Goal: Information Seeking & Learning: Obtain resource

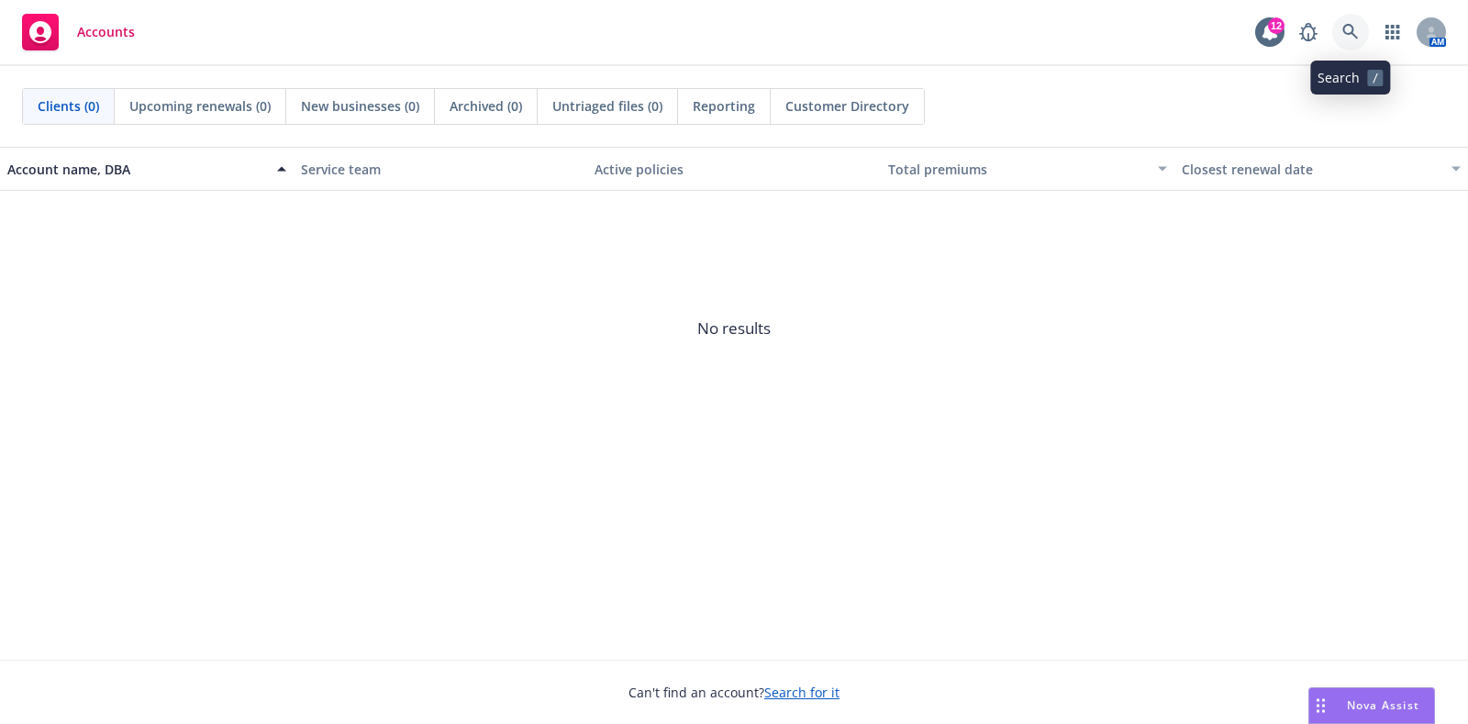
click at [1358, 31] on icon at bounding box center [1350, 32] width 17 height 17
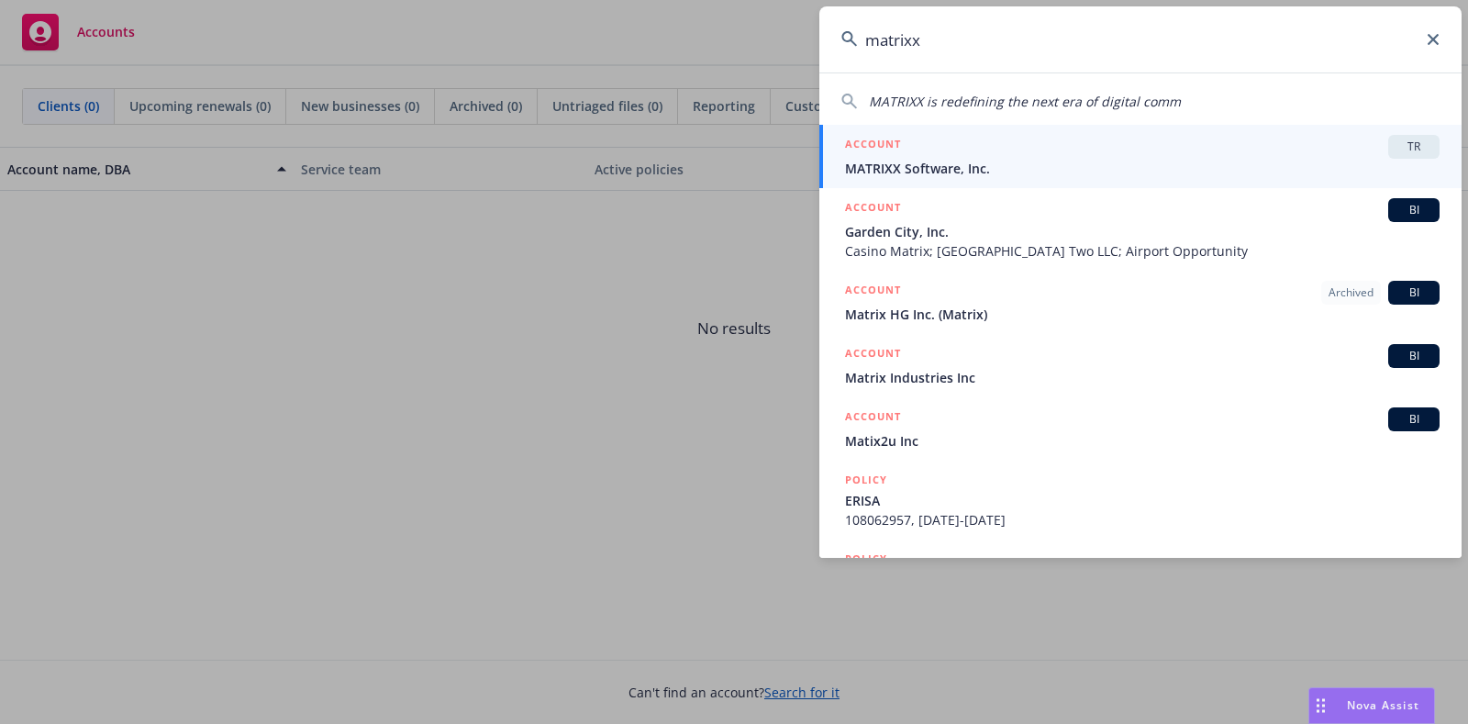
type input "matrixx"
click at [916, 154] on div "ACCOUNT TR" at bounding box center [1142, 147] width 595 height 24
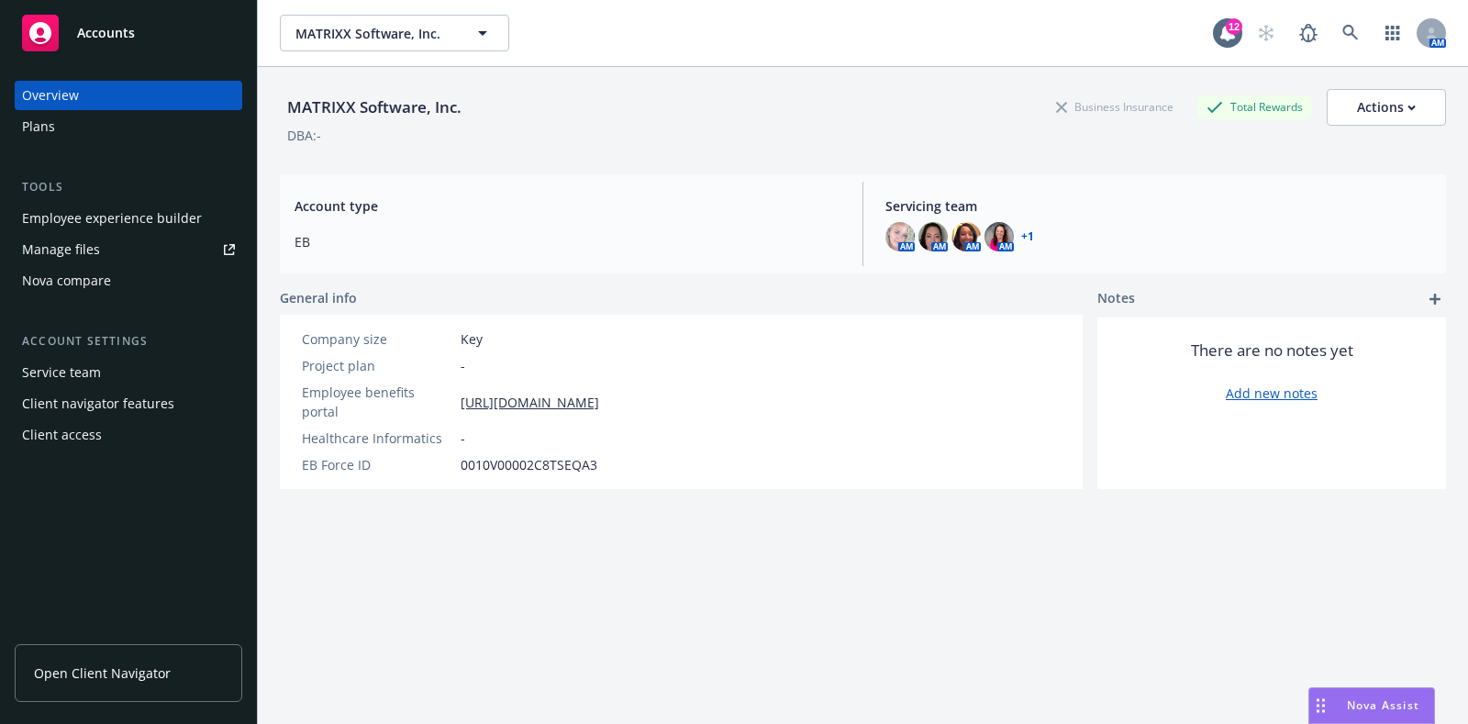
click at [64, 135] on div "Plans" at bounding box center [128, 126] width 213 height 29
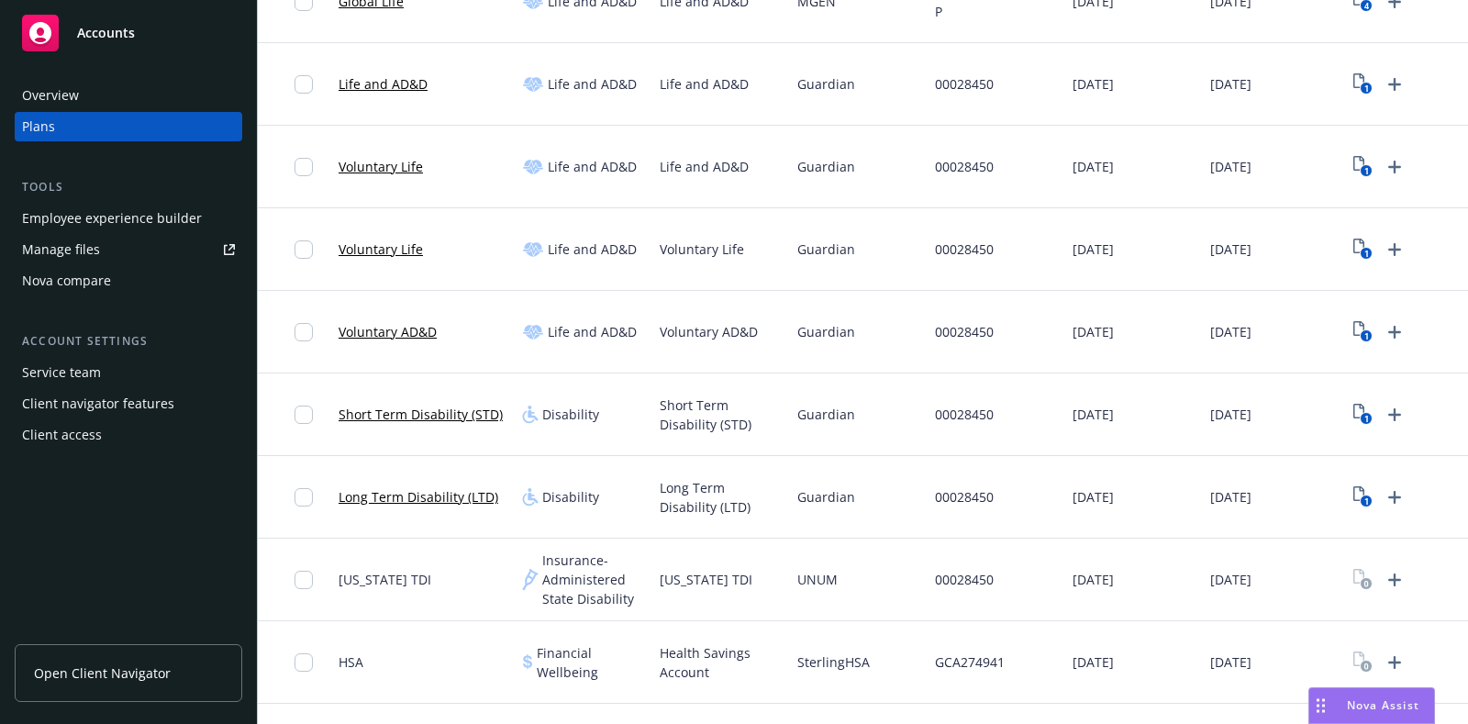
scroll to position [650, 0]
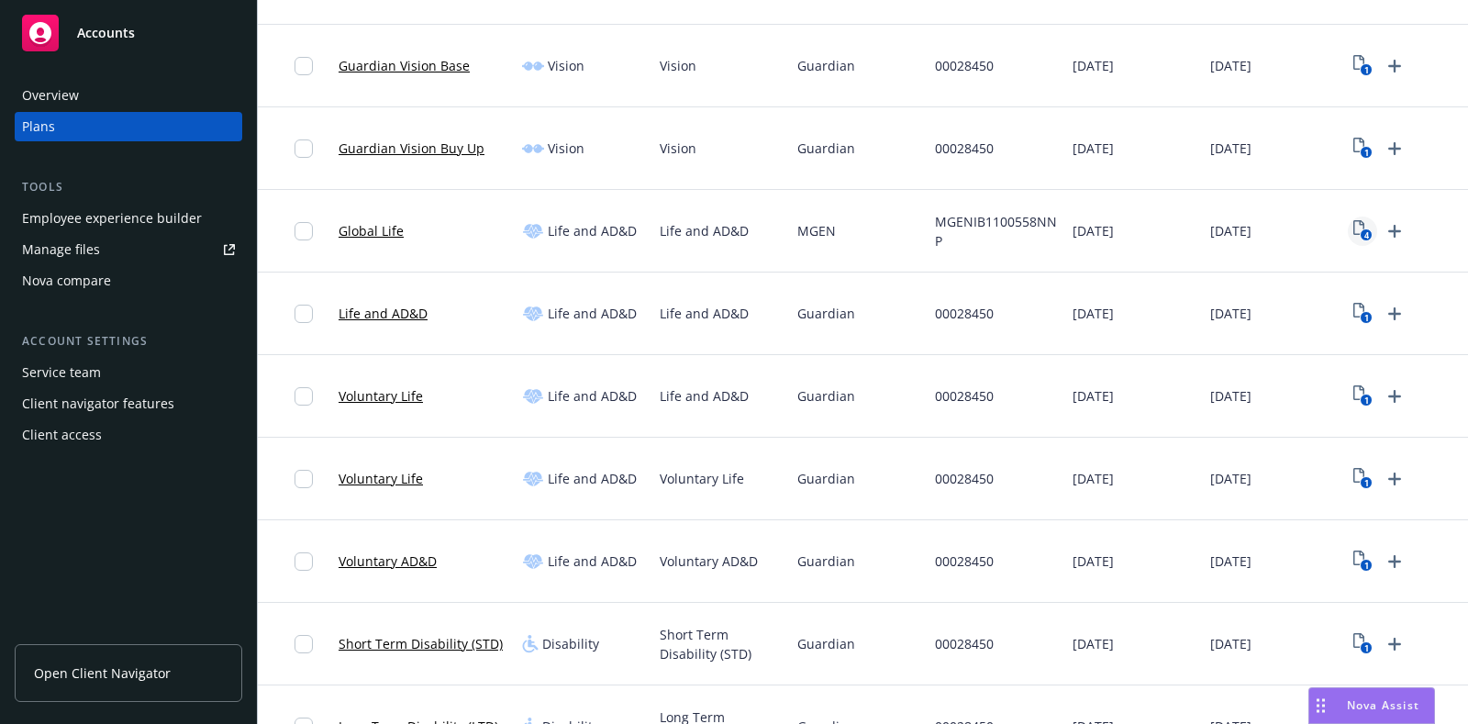
click at [1359, 221] on icon "View Plan Documents" at bounding box center [1358, 227] width 11 height 15
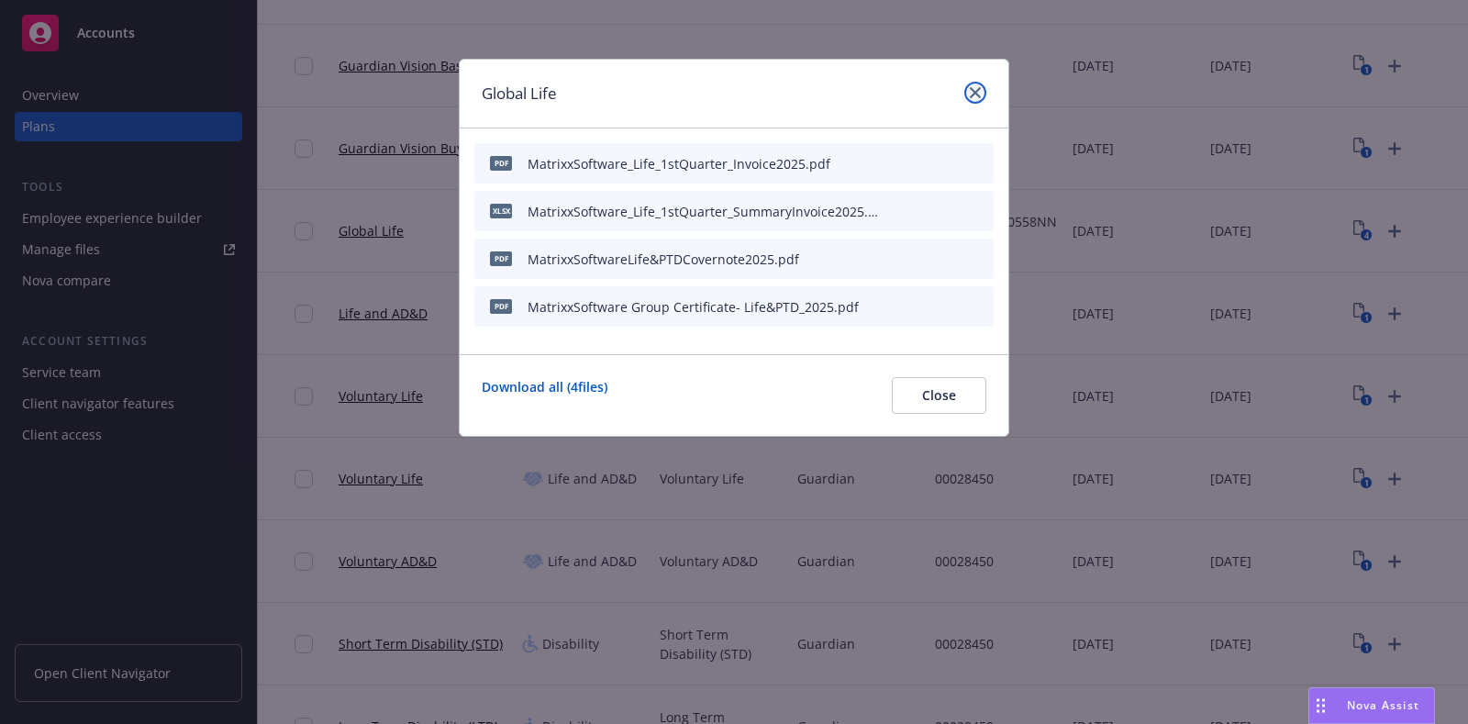
click at [973, 87] on icon "close" at bounding box center [975, 92] width 11 height 11
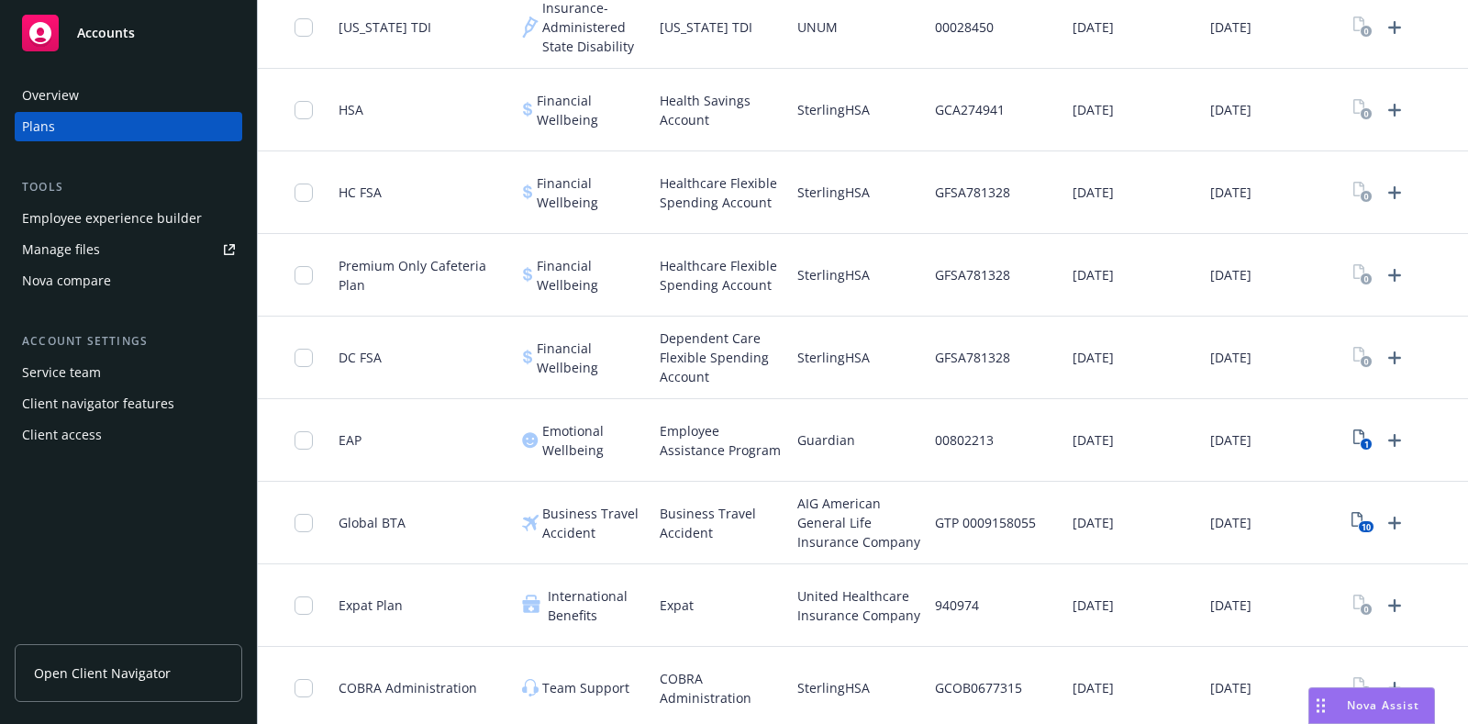
scroll to position [1453, 0]
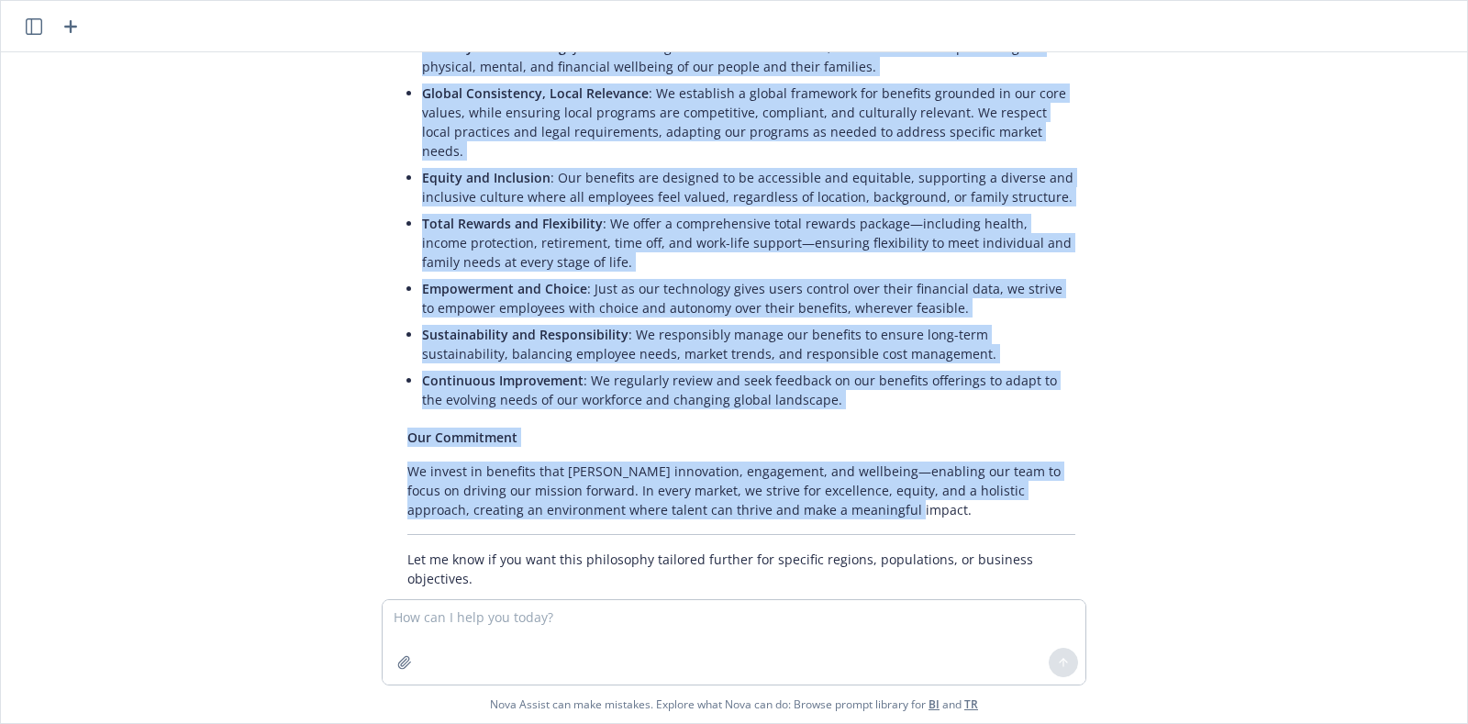
click at [1131, 260] on div "Write a global benefits philosophy for a multinational company headquartered in…" at bounding box center [734, 325] width 1452 height 547
